Goal: Transaction & Acquisition: Purchase product/service

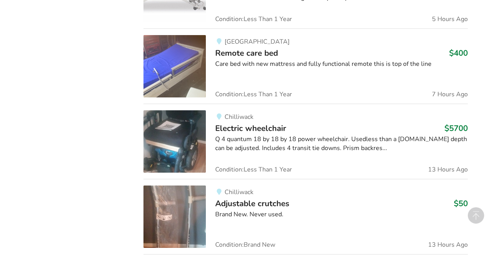
scroll to position [716, 0]
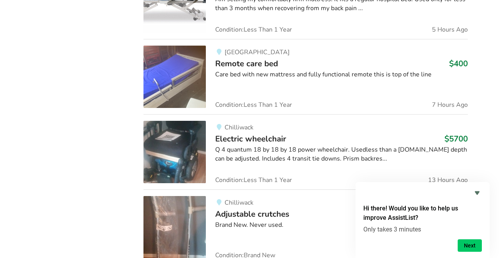
click at [186, 84] on img at bounding box center [175, 77] width 62 height 62
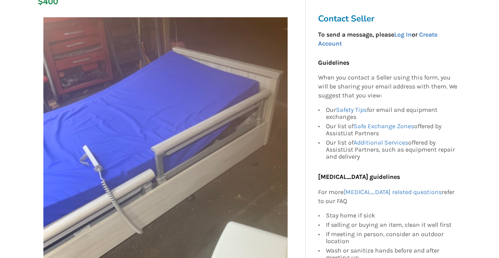
scroll to position [169, 0]
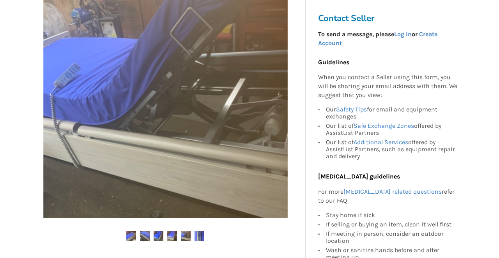
click at [146, 235] on img at bounding box center [145, 236] width 10 height 10
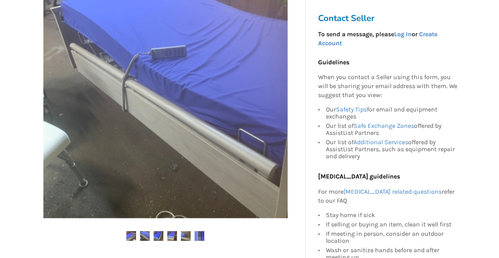
click at [201, 235] on img at bounding box center [200, 236] width 10 height 10
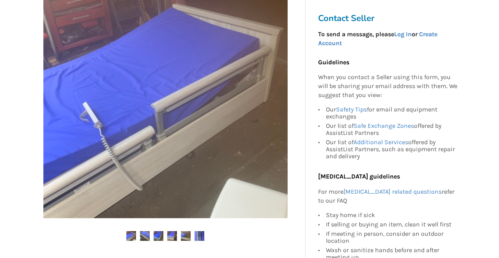
click at [203, 235] on img at bounding box center [200, 236] width 10 height 10
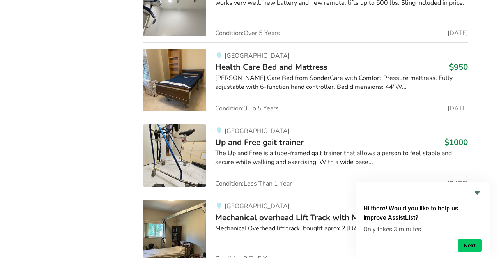
scroll to position [4876, 0]
click at [181, 78] on img at bounding box center [175, 80] width 62 height 62
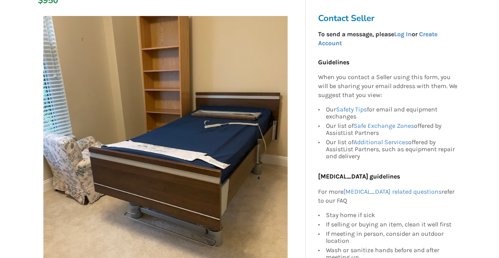
scroll to position [169, 0]
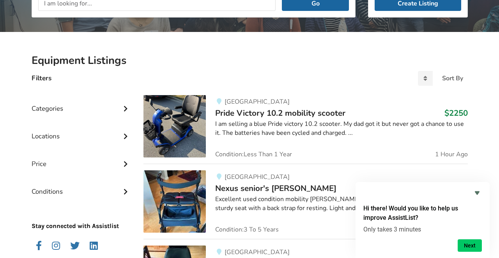
scroll to position [793, 0]
